Goal: Information Seeking & Learning: Understand process/instructions

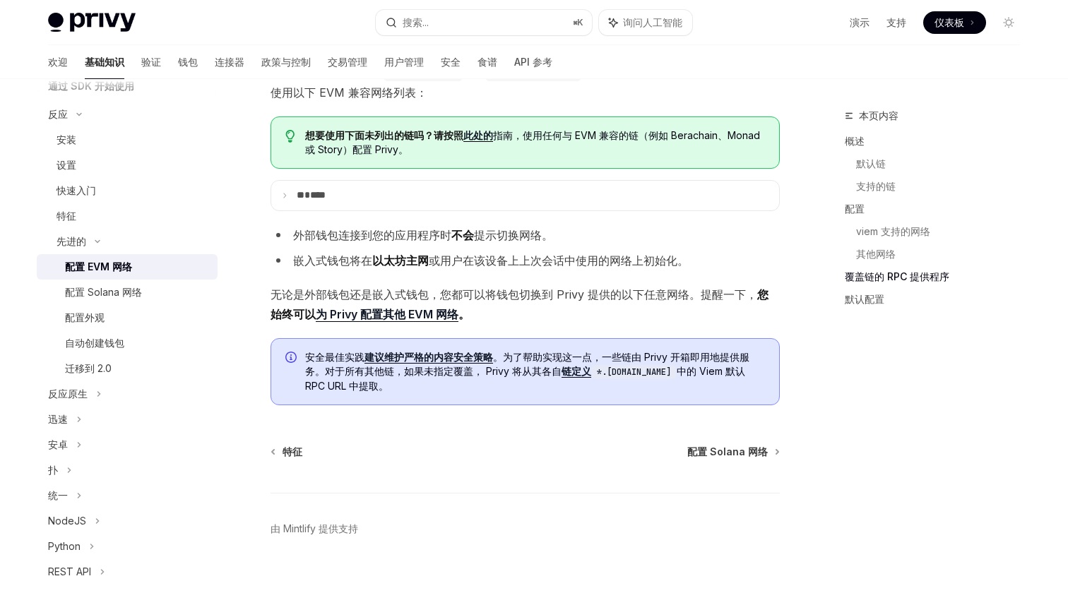
scroll to position [3117, 0]
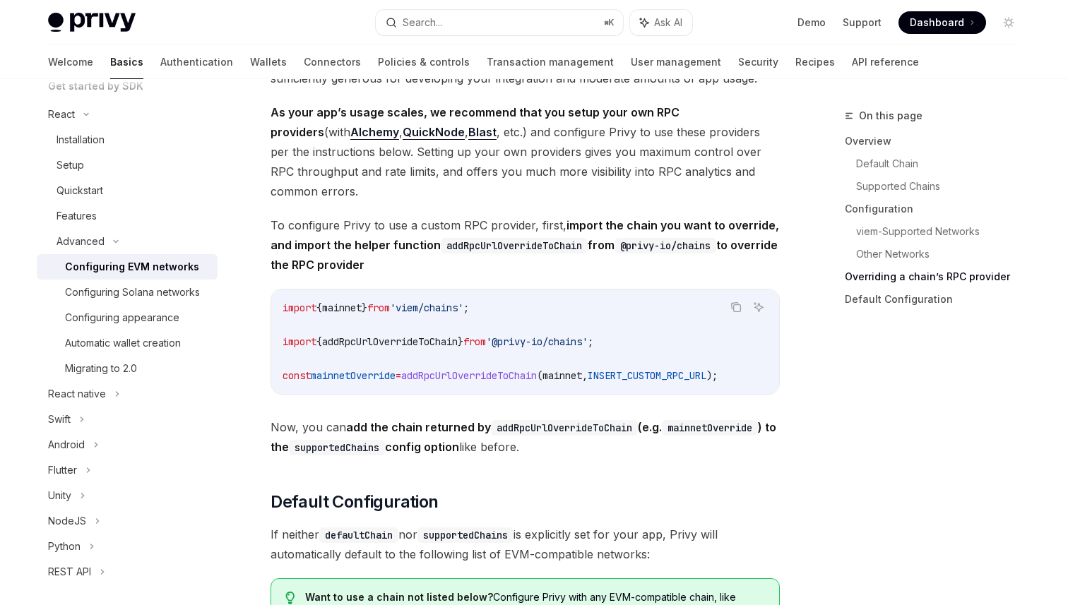
click at [779, 235] on span "To configure Privy to use a custom RPC provider, first, import the chain you wa…" at bounding box center [524, 244] width 509 height 59
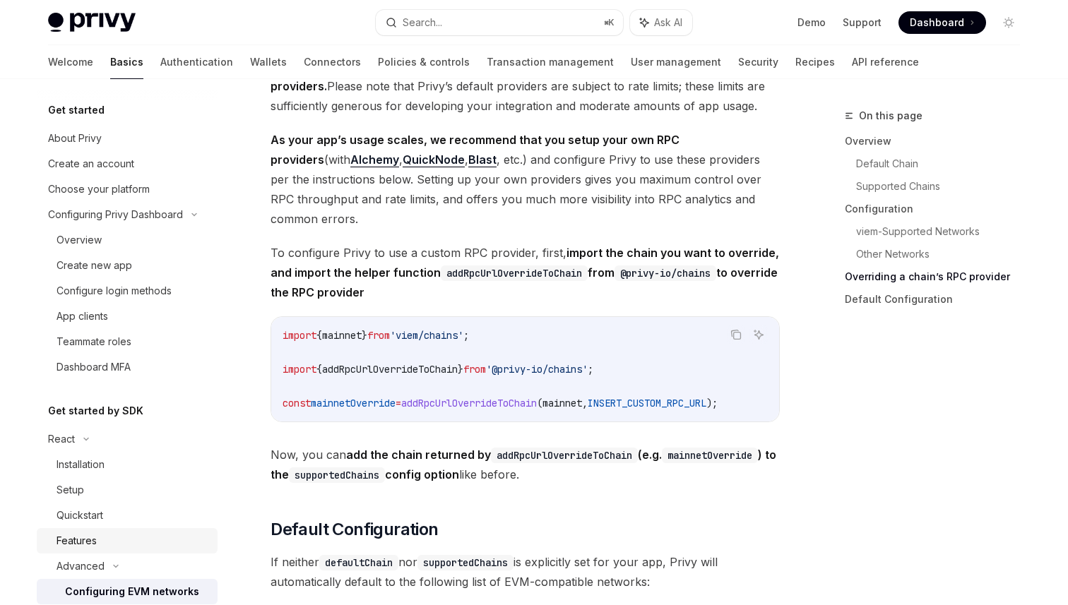
scroll to position [3083, 0]
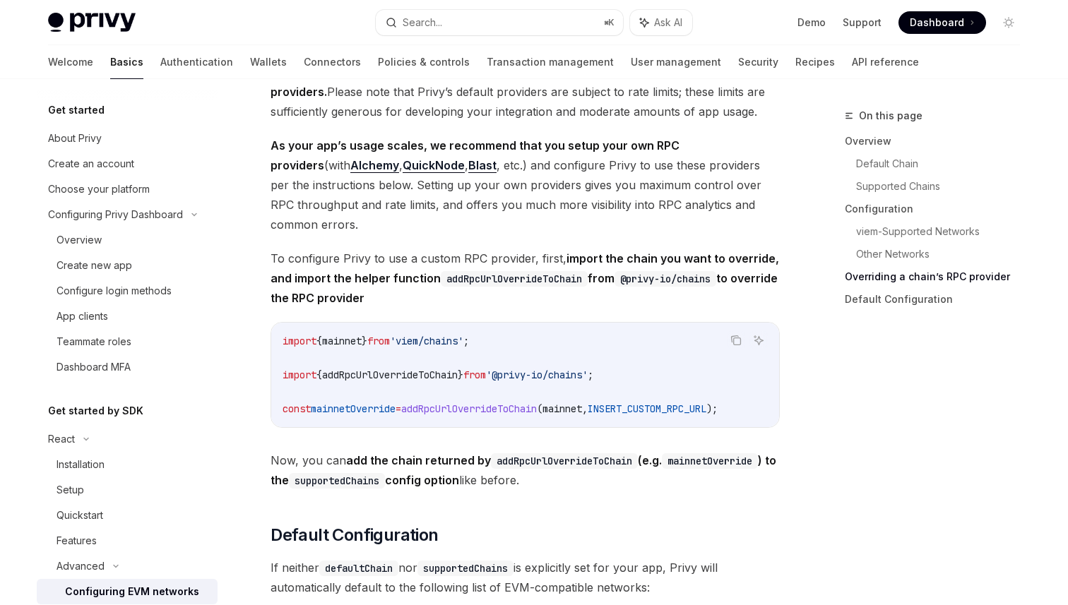
click at [78, 115] on h5 "Get started" at bounding box center [76, 110] width 56 height 17
click at [250, 67] on link "Wallets" at bounding box center [268, 62] width 37 height 34
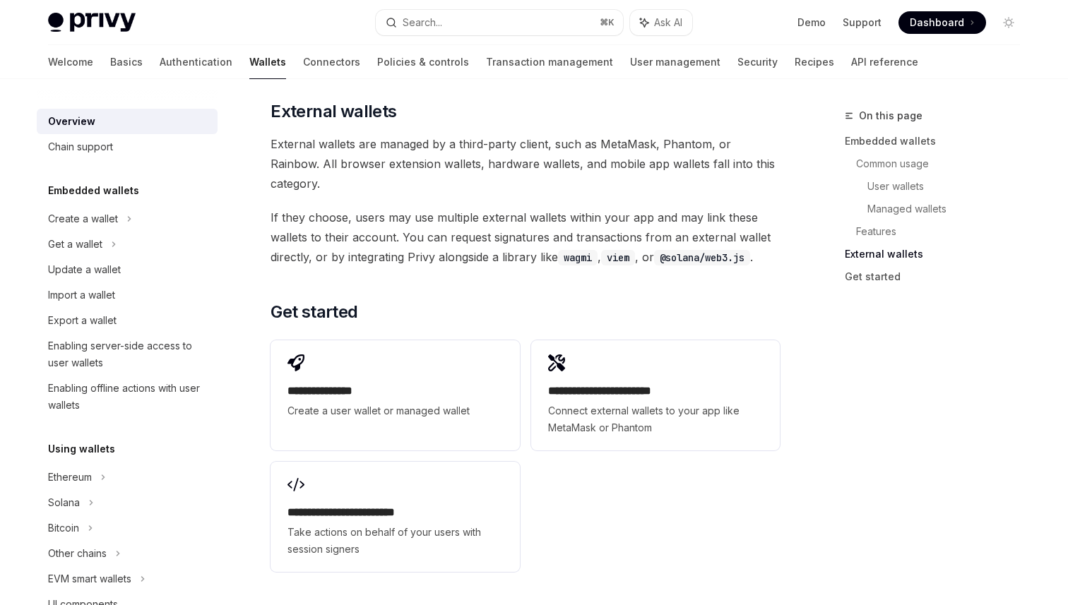
scroll to position [2097, 0]
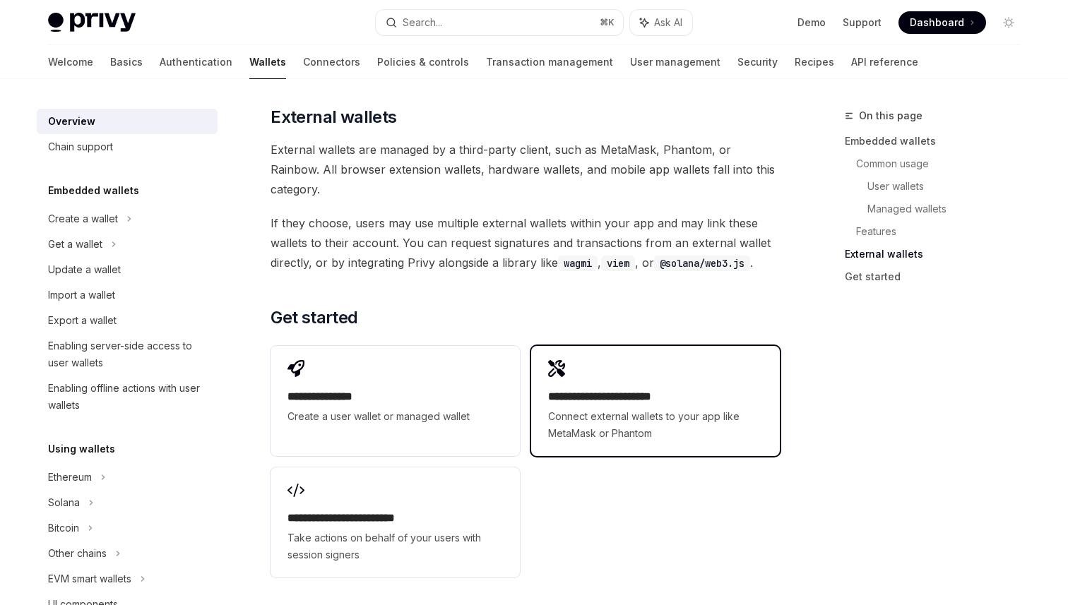
click at [604, 408] on span "Connect external wallets to your app like MetaMask or Phantom" at bounding box center [655, 425] width 215 height 34
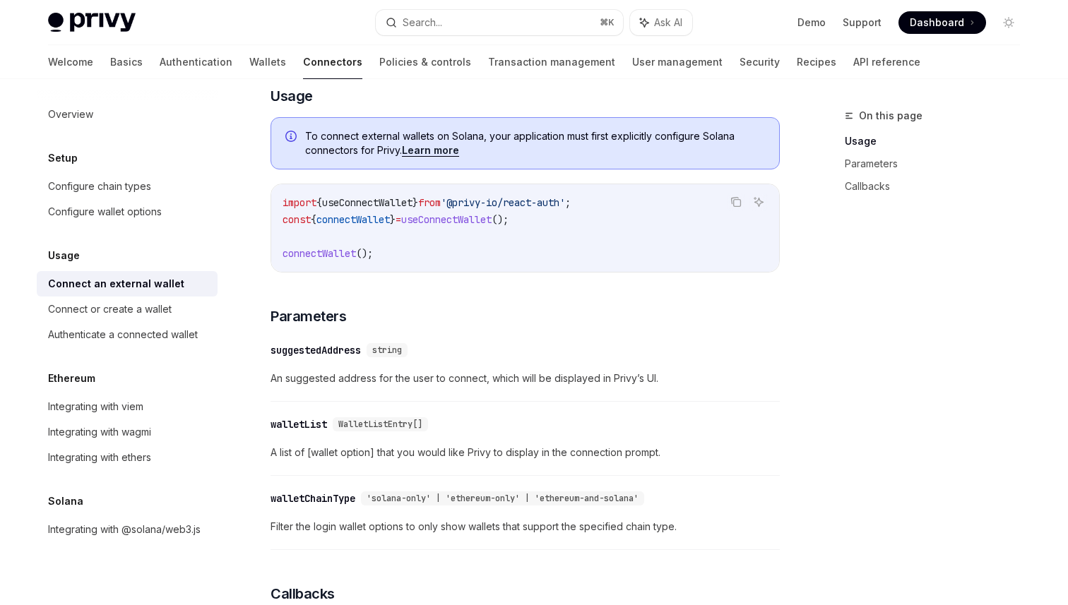
scroll to position [366, 0]
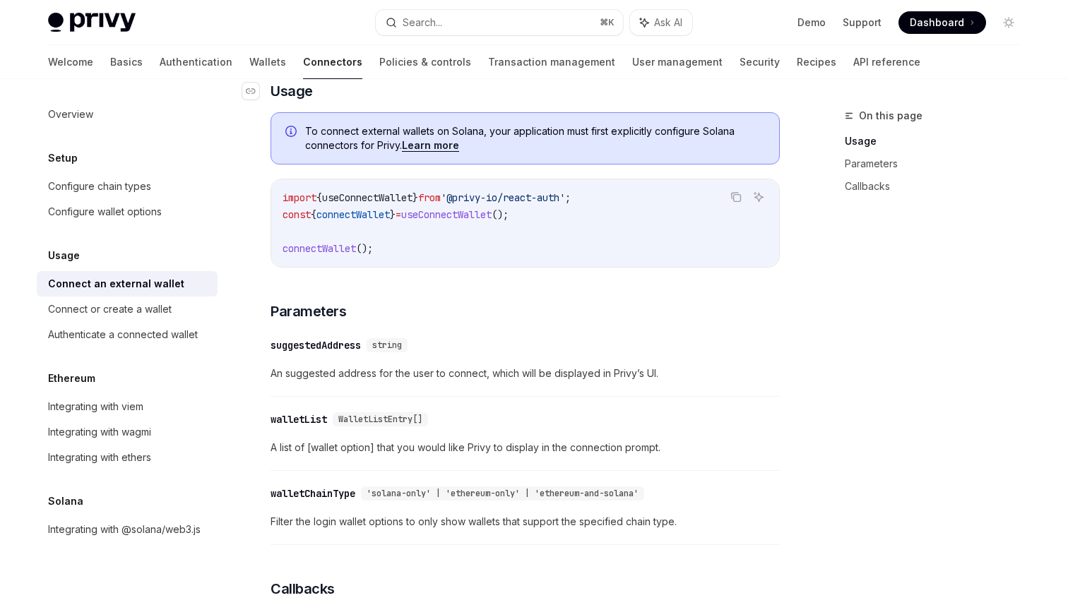
type textarea "*"
click at [799, 256] on div "On this page Usage Parameters Callbacks Usage Connect an external wallet OpenAI…" at bounding box center [534, 446] width 994 height 1466
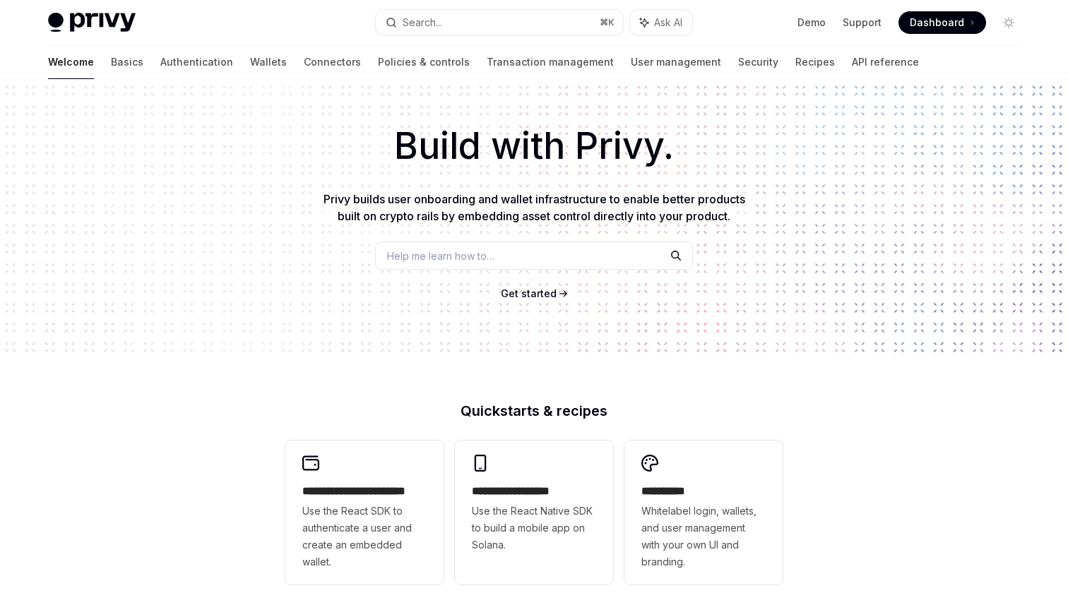
scroll to position [52, 0]
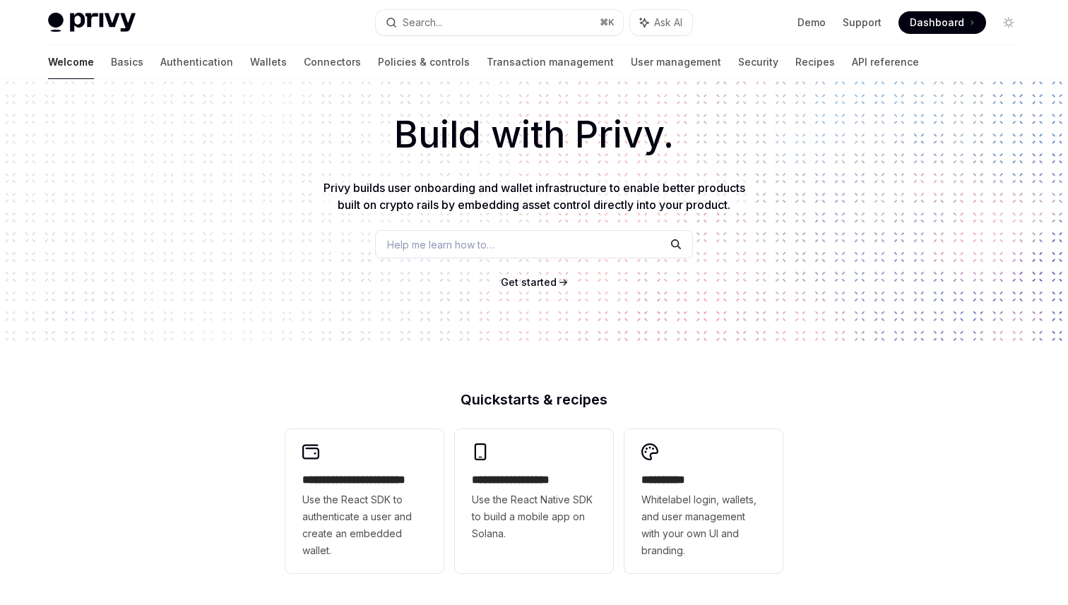
click at [525, 283] on span "Get started" at bounding box center [529, 282] width 56 height 12
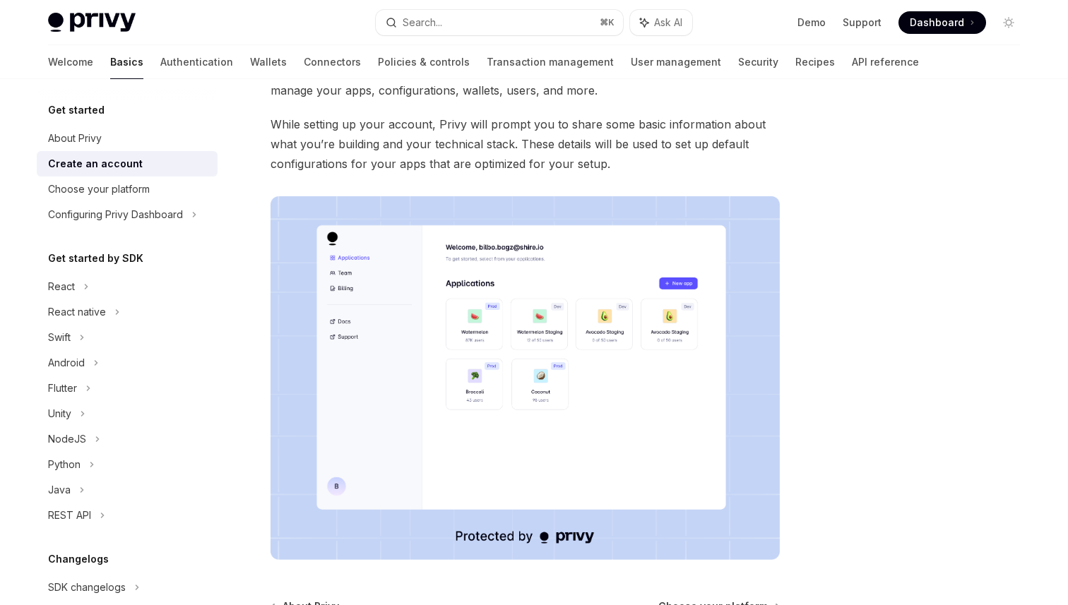
scroll to position [9, 0]
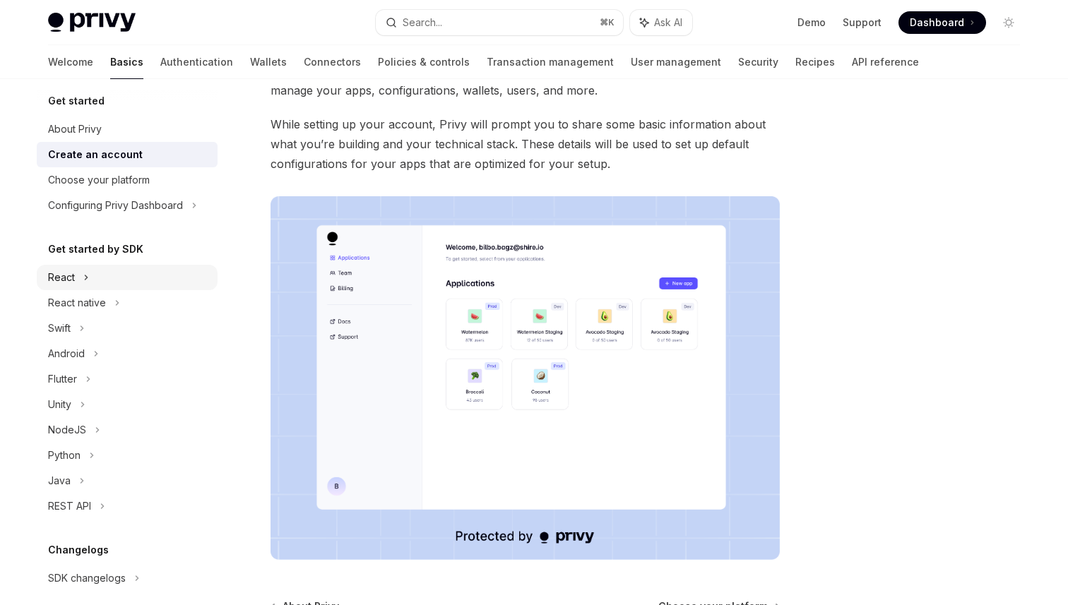
click at [83, 273] on icon at bounding box center [86, 277] width 6 height 17
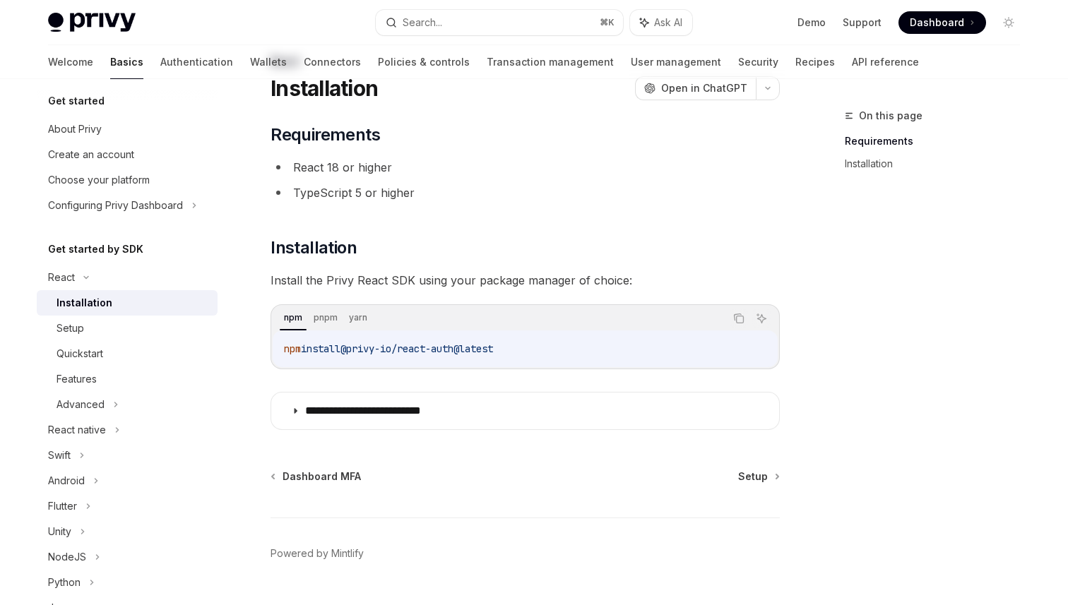
scroll to position [89, 0]
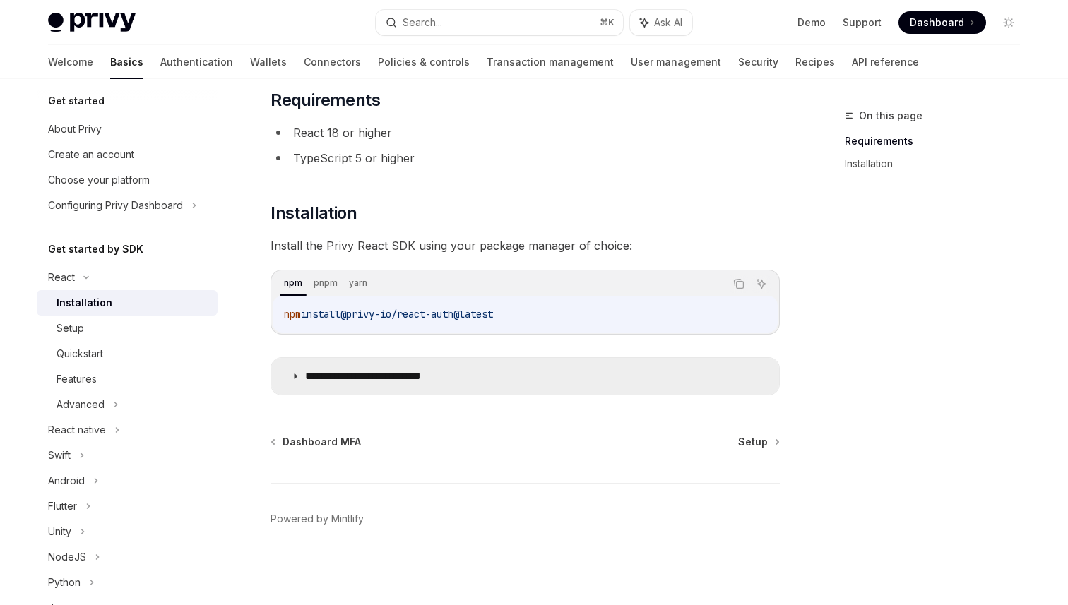
click at [299, 378] on icon at bounding box center [295, 376] width 8 height 8
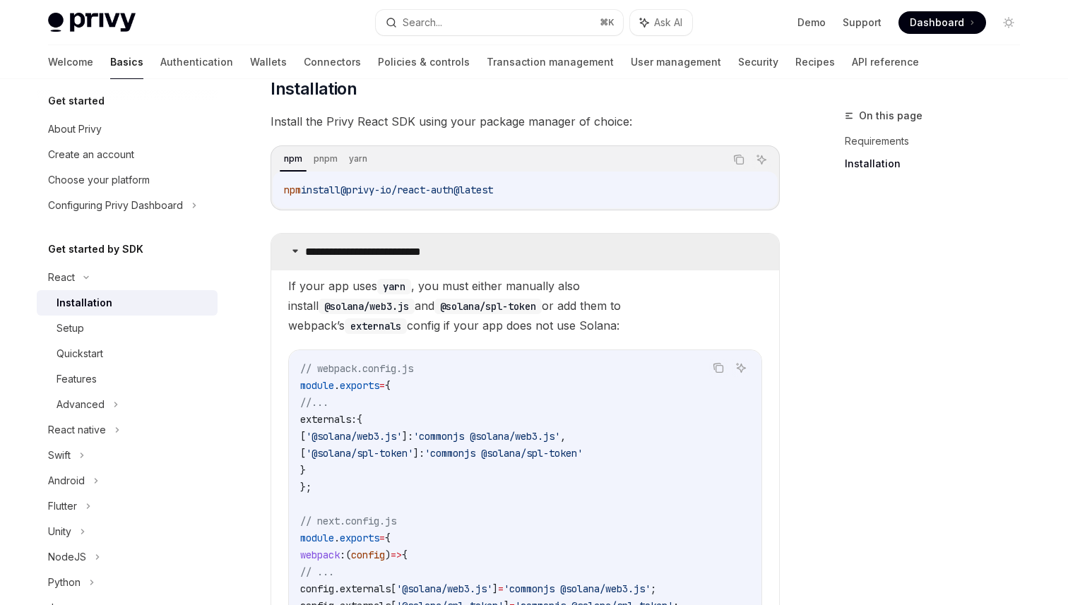
scroll to position [214, 0]
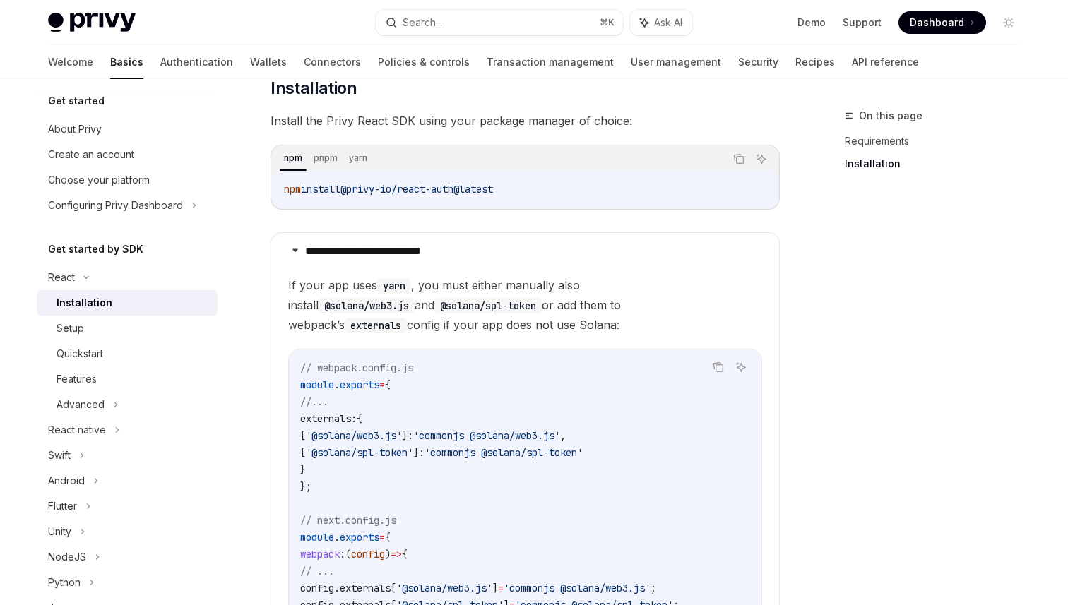
drag, startPoint x: 313, startPoint y: 418, endPoint x: 325, endPoint y: 469, distance: 52.1
click at [325, 469] on code "// webpack.config.js module . exports = { //... externals: { [ '@solana/web3.js…" at bounding box center [525, 511] width 450 height 305
copy code "externals: { [ '@solana/web3.js' ]: 'commonjs @solana/web3.js' , [ '@solana/spl…"
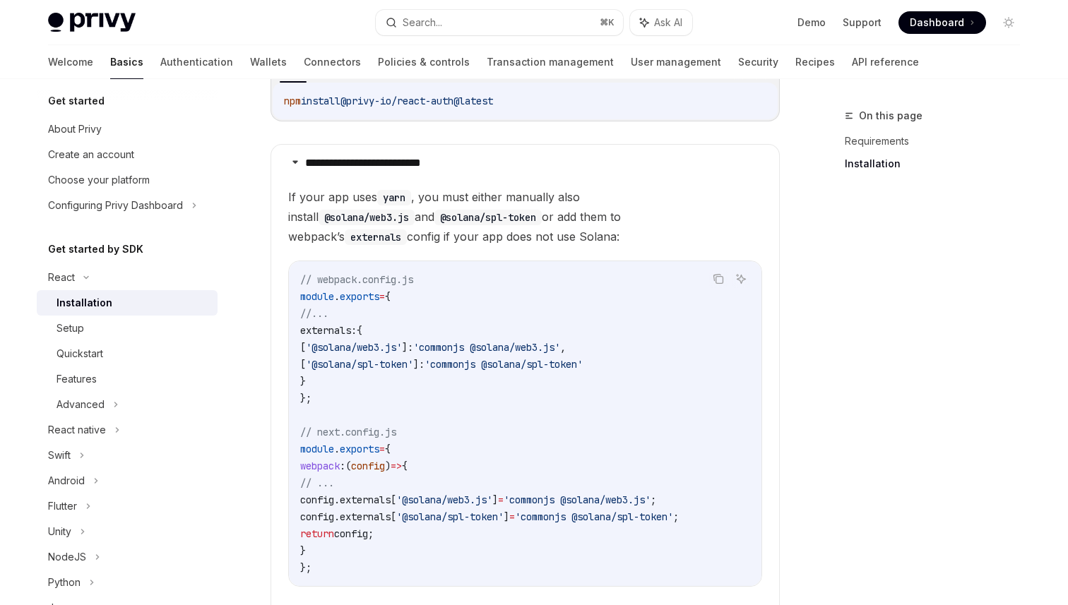
scroll to position [306, 0]
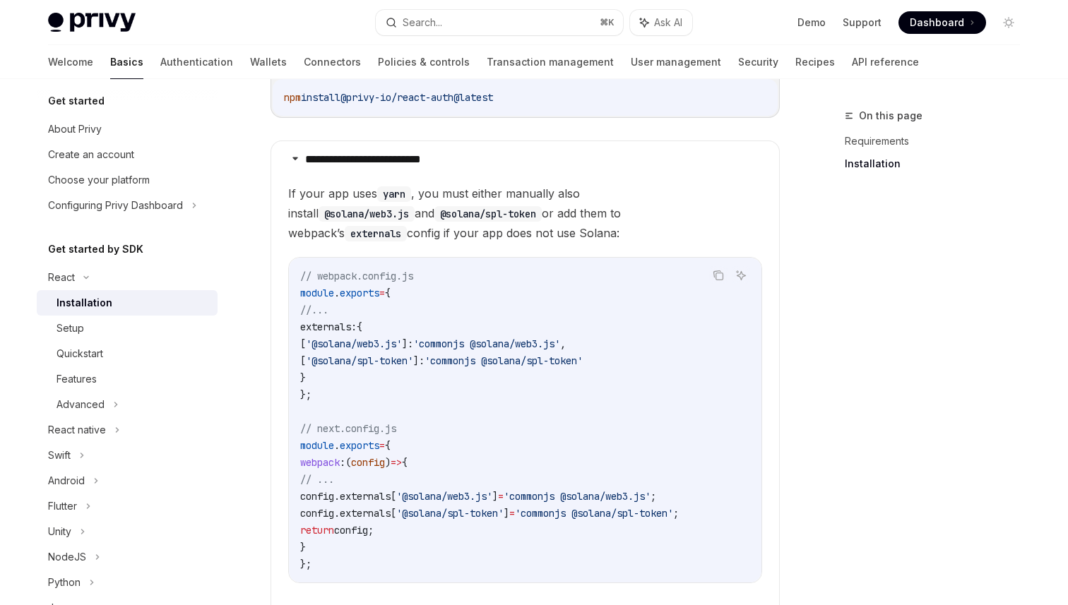
copy code "externals: { [ '@solana/web3.js' ]: 'commonjs @solana/web3.js' , [ '@solana/spl…"
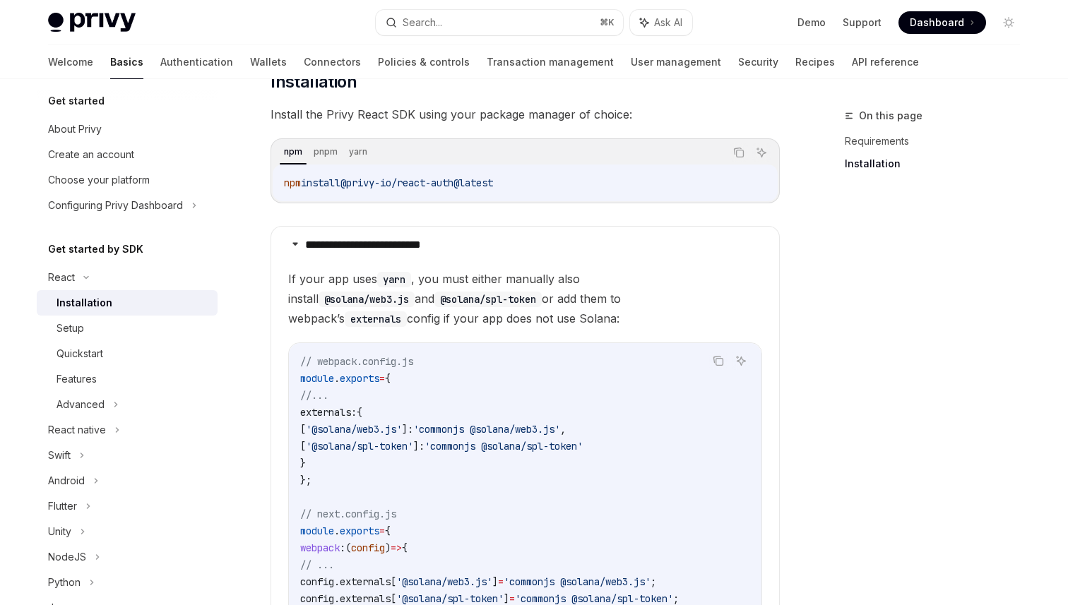
scroll to position [213, 0]
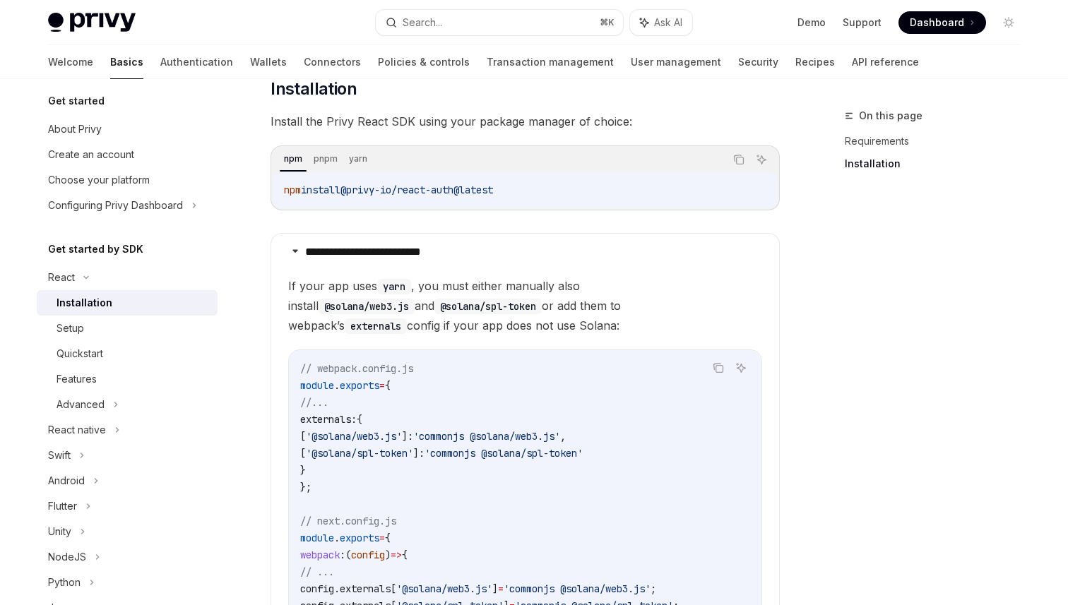
click at [359, 449] on span "'@solana/spl-token'" at bounding box center [359, 453] width 107 height 13
drag, startPoint x: 334, startPoint y: 455, endPoint x: 439, endPoint y: 461, distance: 105.4
click at [439, 461] on code "// webpack.config.js module . exports = { //... externals: { [ '@solana/web3.js…" at bounding box center [525, 512] width 450 height 305
drag, startPoint x: 336, startPoint y: 436, endPoint x: 406, endPoint y: 441, distance: 70.1
click at [402, 441] on span "'@solana/web3.js'" at bounding box center [354, 436] width 96 height 13
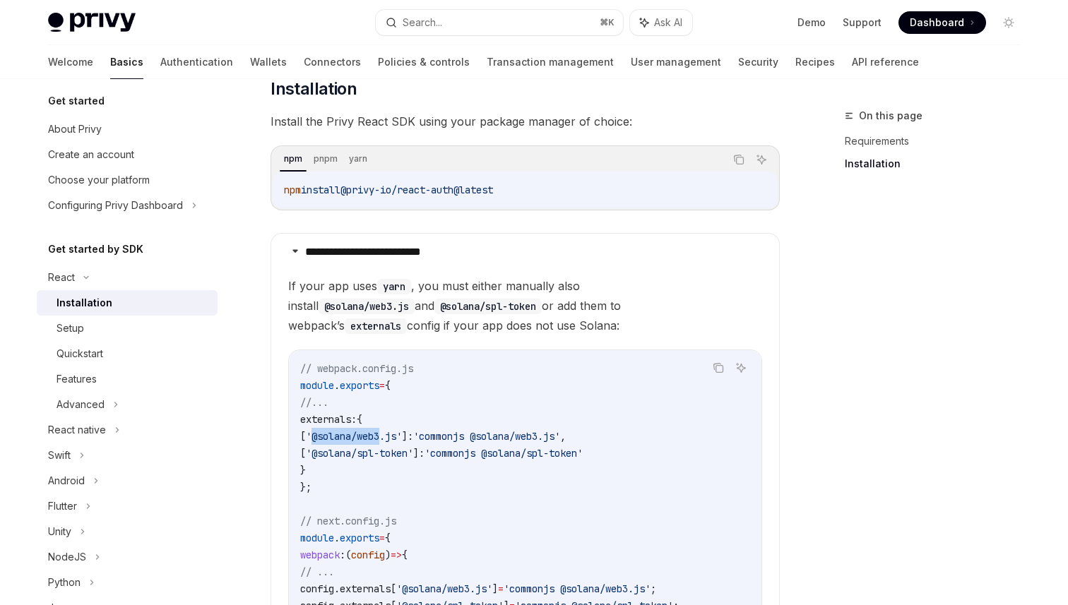
copy span "@solana/web3"
click at [334, 448] on span "'@solana/spl-token'" at bounding box center [359, 453] width 107 height 13
drag, startPoint x: 335, startPoint y: 453, endPoint x: 436, endPoint y: 454, distance: 101.0
click at [413, 454] on span "'@solana/spl-token'" at bounding box center [359, 453] width 107 height 13
copy span "@solana/spl-token"
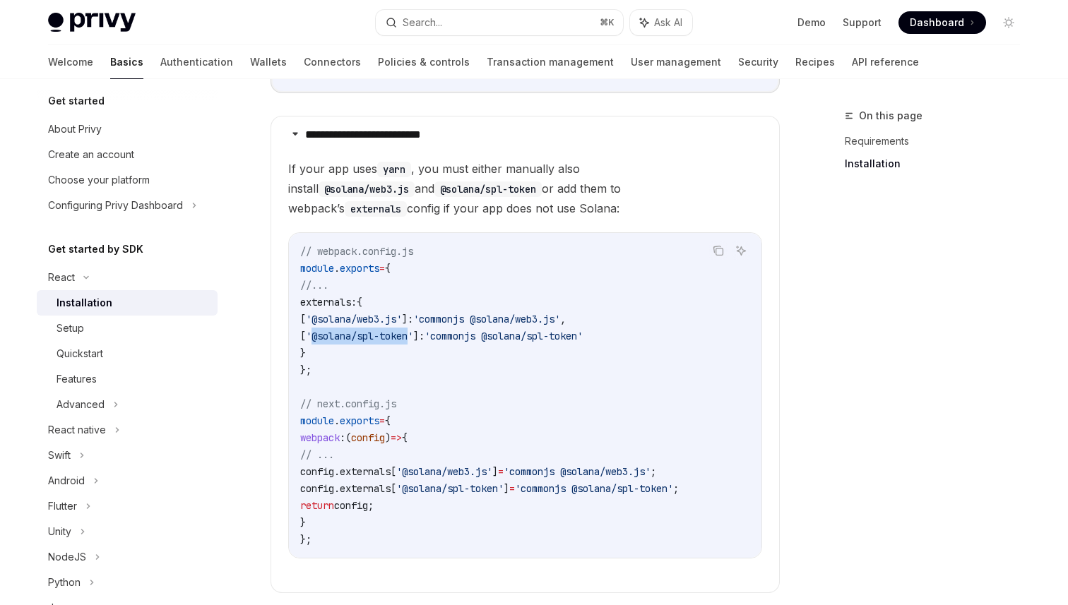
scroll to position [347, 0]
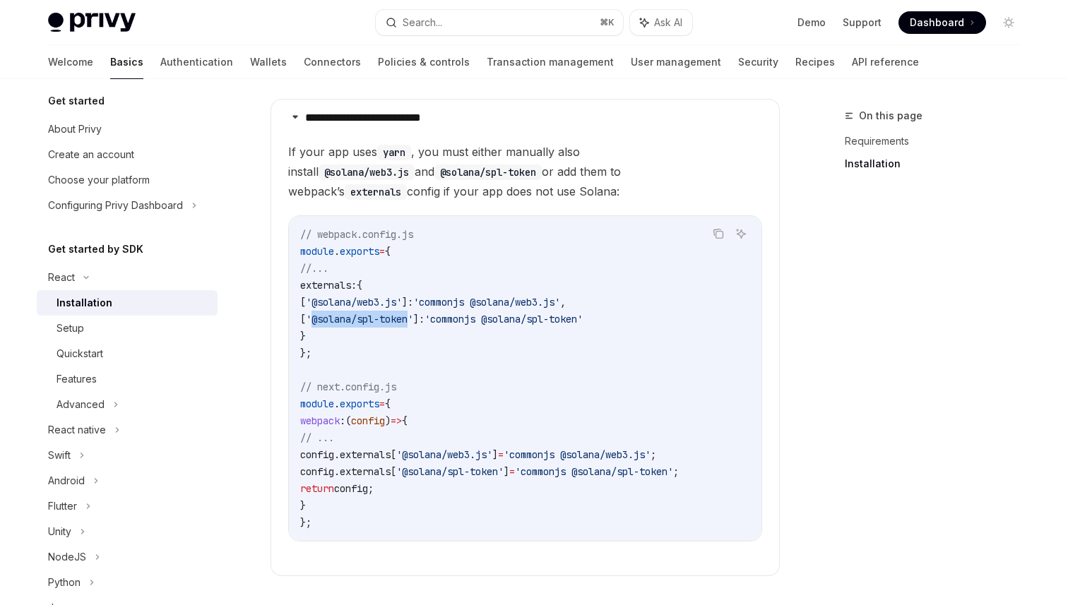
click at [338, 311] on code "// webpack.config.js module . exports = { //... externals: { [ '@solana/web3.js…" at bounding box center [525, 378] width 450 height 305
click at [320, 289] on span "externals:" at bounding box center [328, 285] width 56 height 13
drag, startPoint x: 311, startPoint y: 281, endPoint x: 324, endPoint y: 333, distance: 53.9
click at [324, 333] on code "// webpack.config.js module . exports = { //... externals: { [ '@solana/web3.js…" at bounding box center [525, 378] width 450 height 305
copy code "externals: { [ '@solana/web3.js' ]: 'commonjs @solana/web3.js' , [ '@solana/spl…"
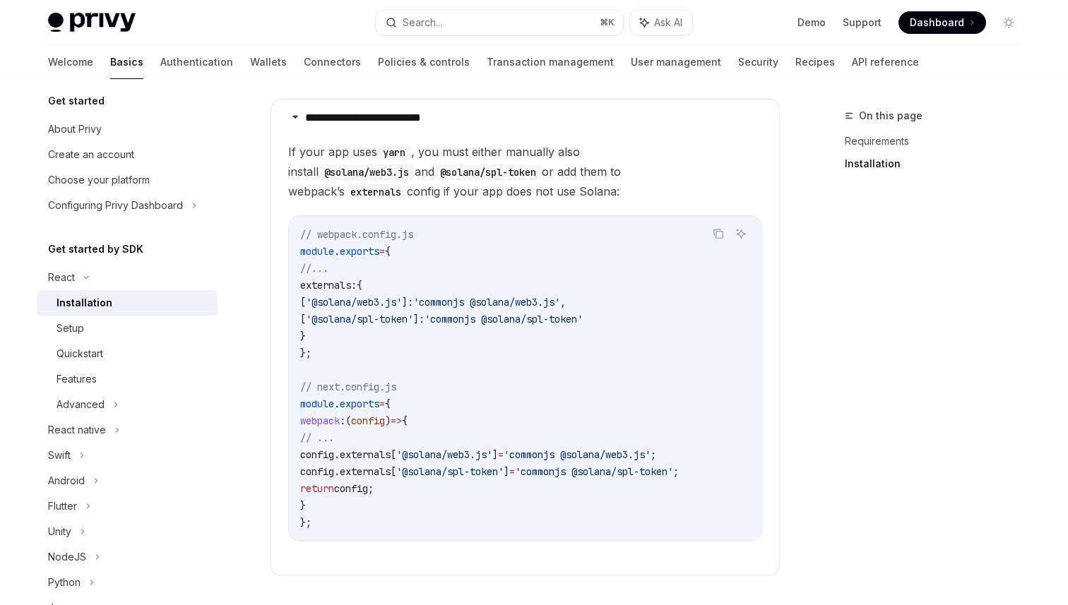
copy code "externals: { [ '@solana/web3.js' ]: 'commonjs @solana/web3.js' , [ '@solana/spl…"
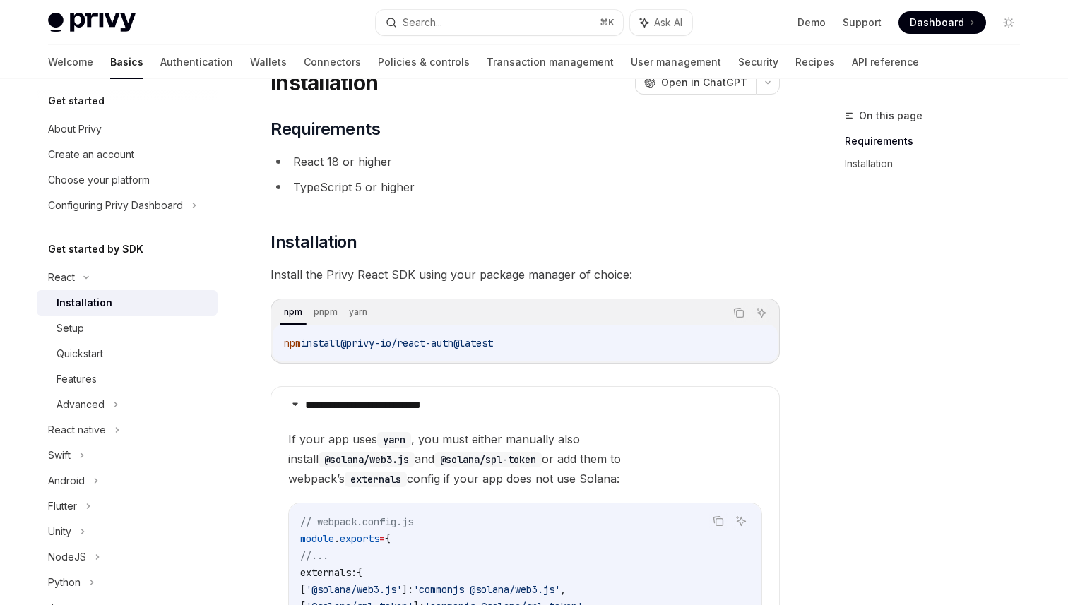
scroll to position [57, 0]
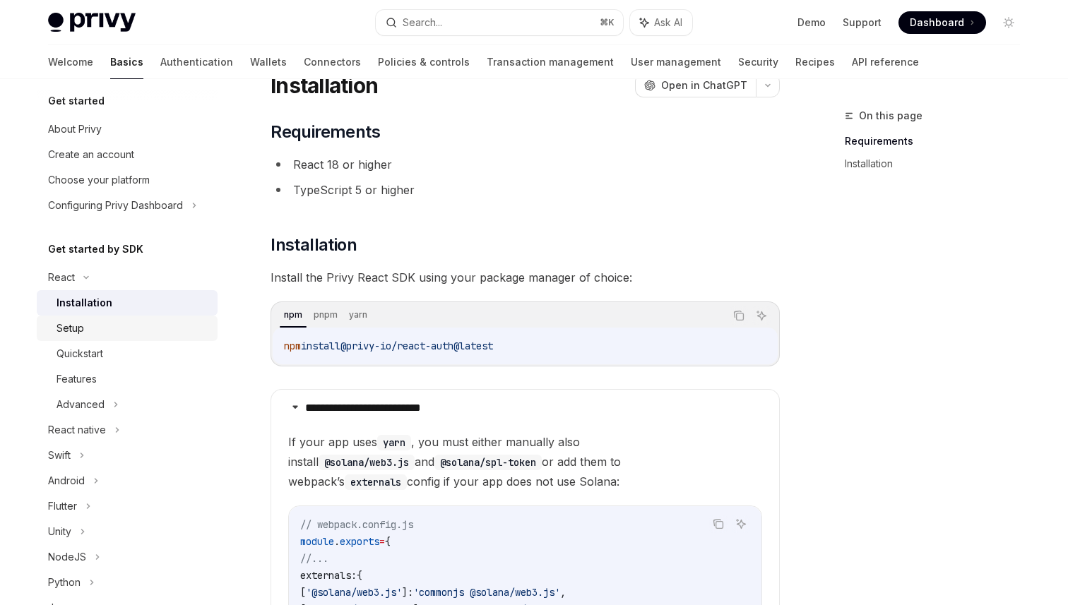
click at [92, 333] on div "Setup" at bounding box center [132, 328] width 153 height 17
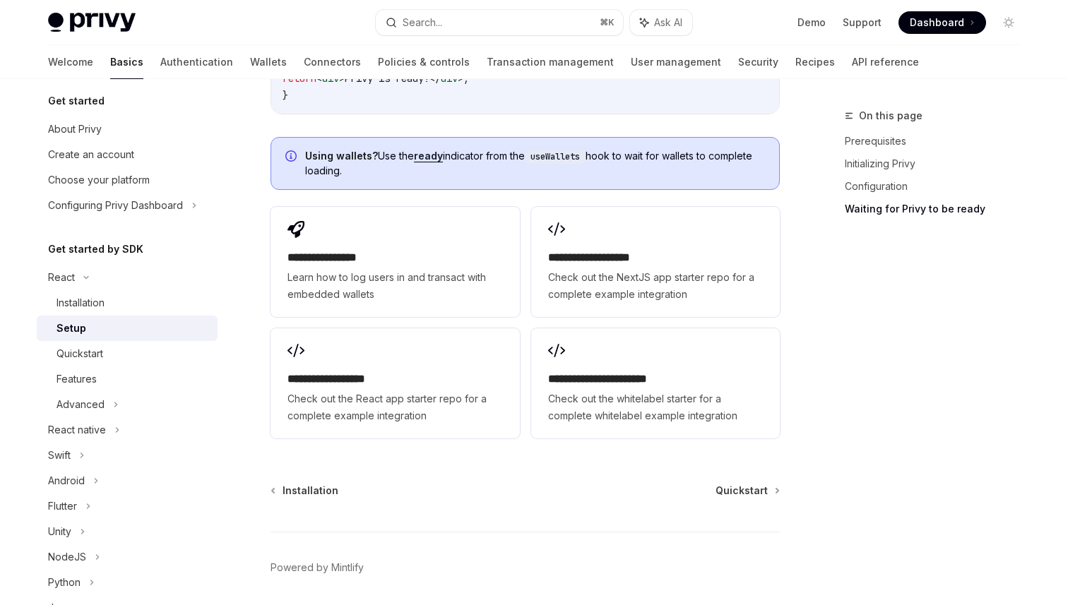
scroll to position [1803, 0]
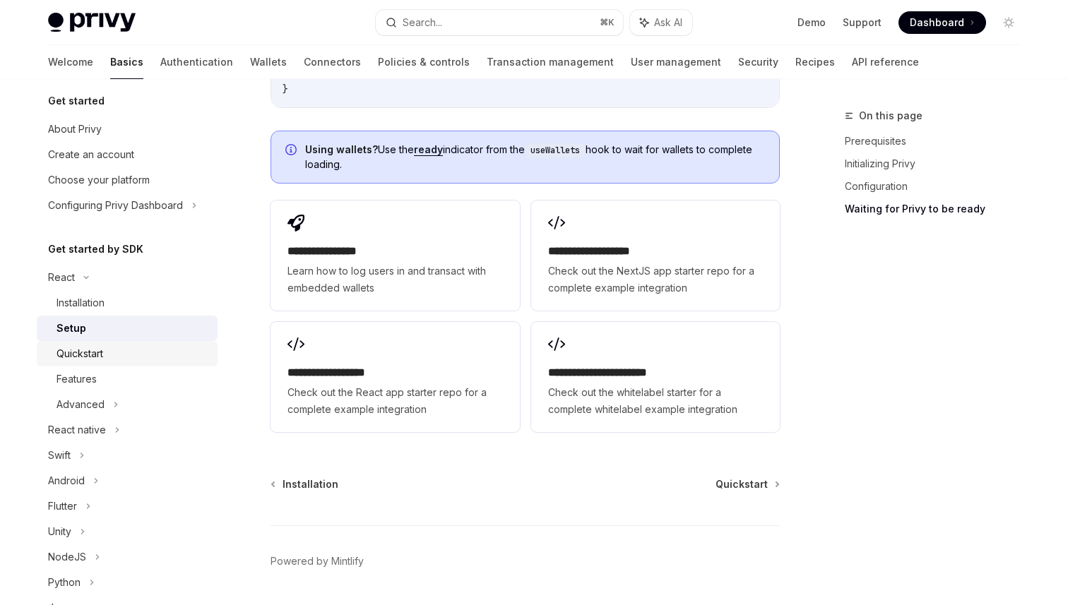
click at [117, 360] on div "Quickstart" at bounding box center [132, 353] width 153 height 17
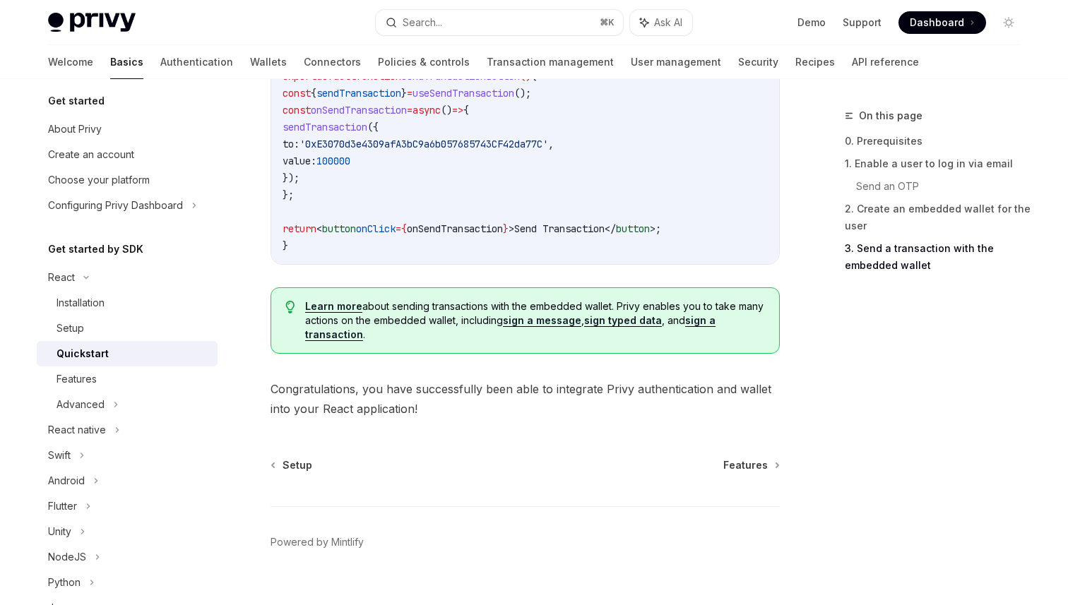
scroll to position [1447, 0]
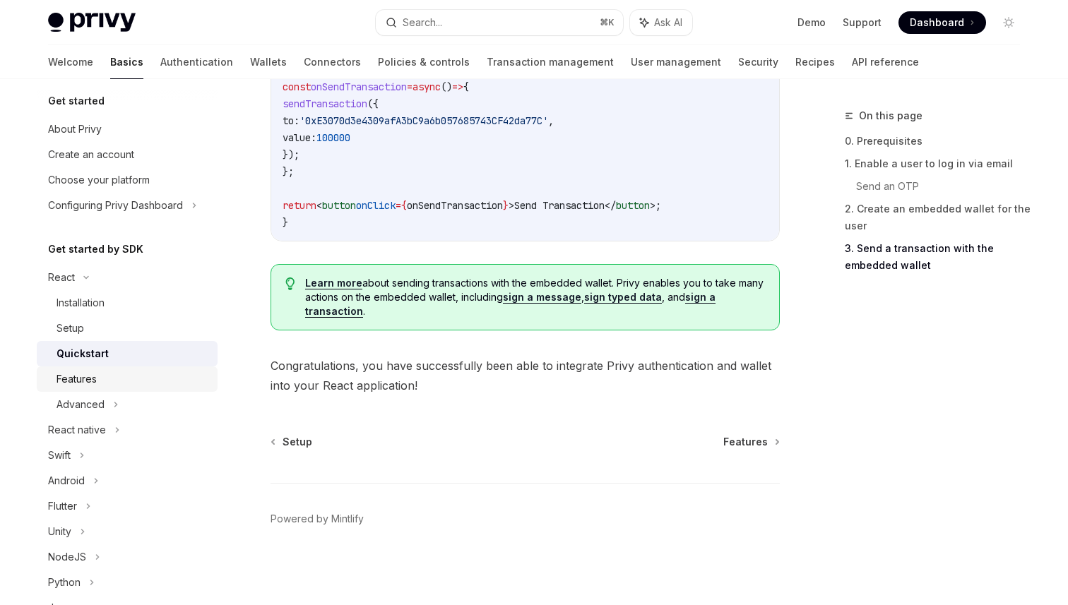
click at [73, 383] on div "Features" at bounding box center [76, 379] width 40 height 17
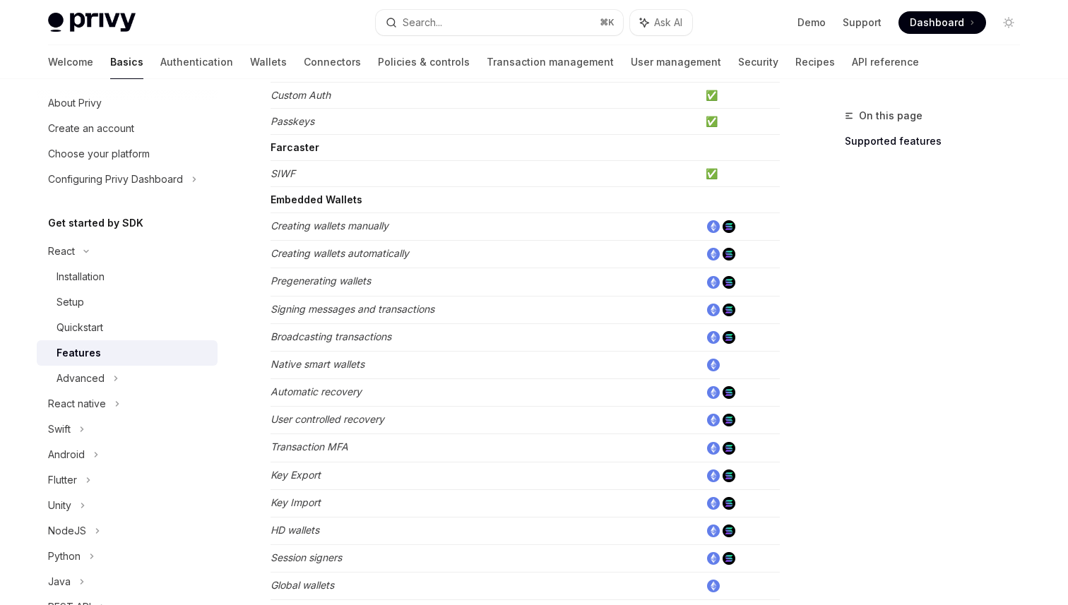
scroll to position [361, 0]
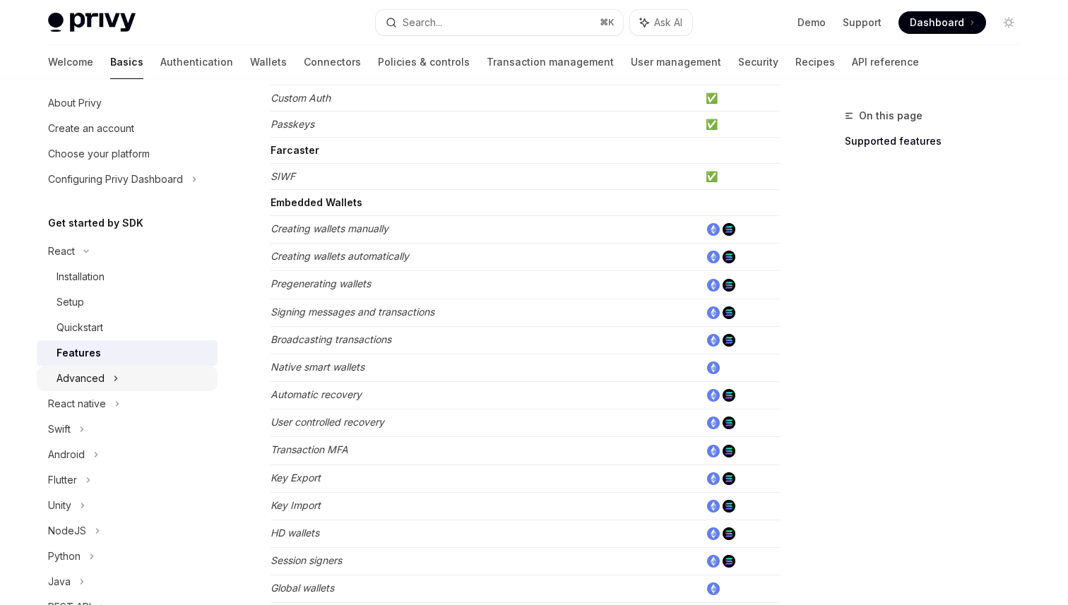
click at [111, 377] on div "Advanced" at bounding box center [127, 378] width 181 height 25
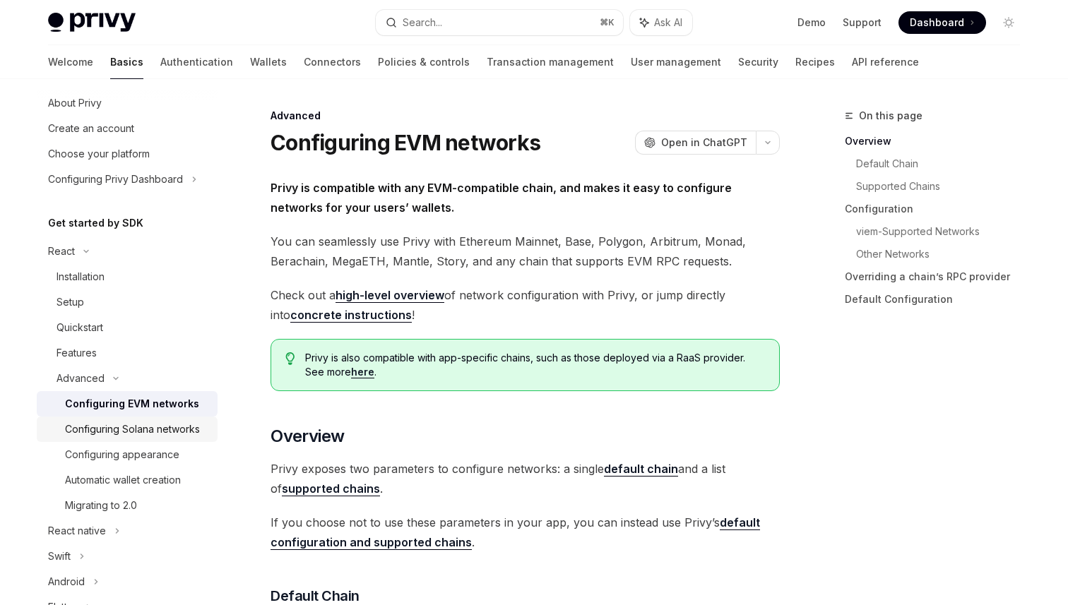
click at [121, 424] on div "Configuring Solana networks" at bounding box center [132, 429] width 135 height 17
type textarea "*"
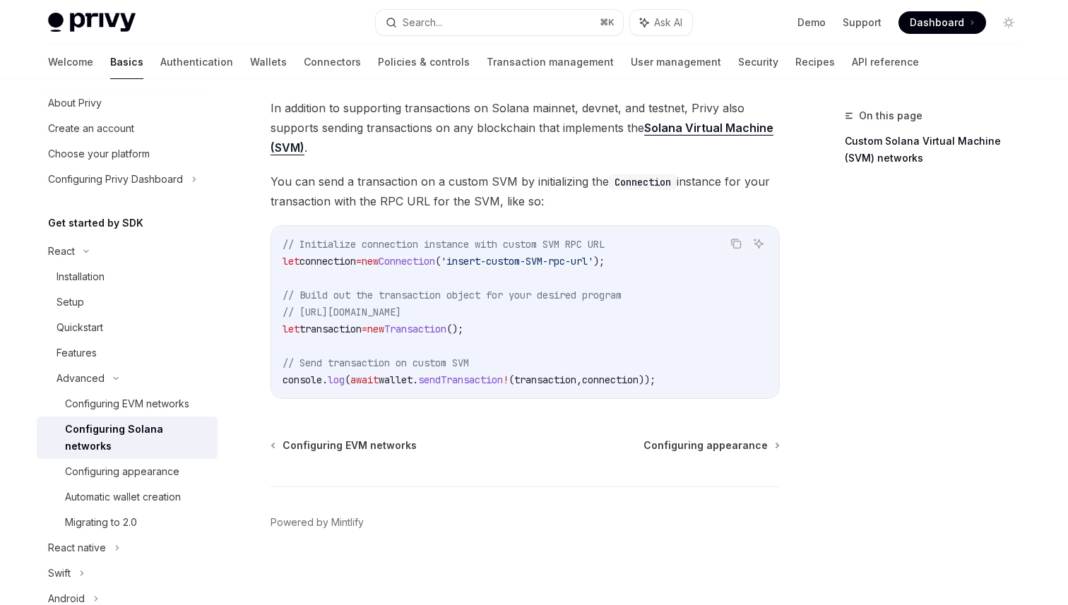
scroll to position [612, 0]
